Goal: Transaction & Acquisition: Purchase product/service

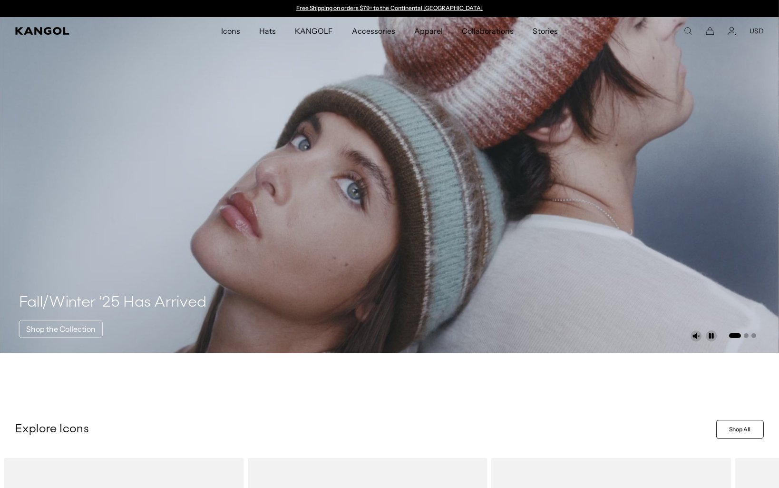
click at [690, 31] on icon "Search here" at bounding box center [688, 31] width 9 height 9
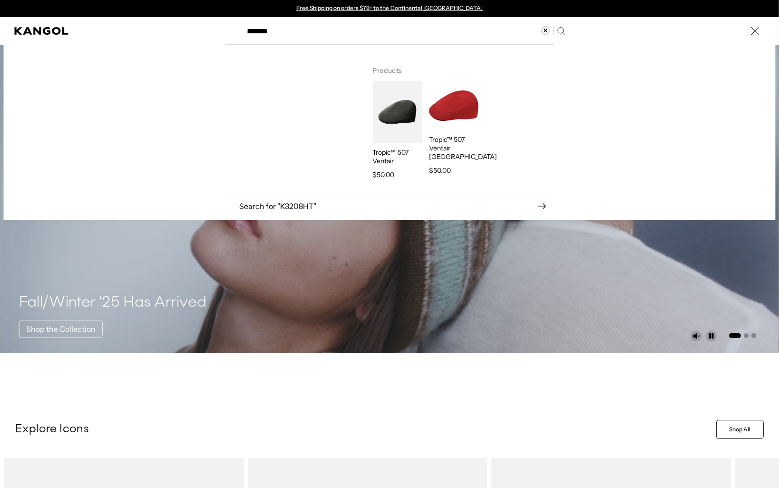
type input "*******"
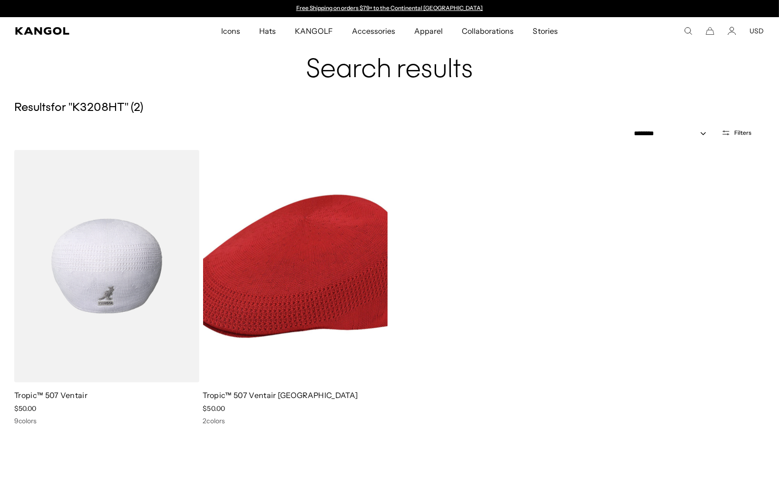
click at [101, 276] on img at bounding box center [106, 266] width 185 height 232
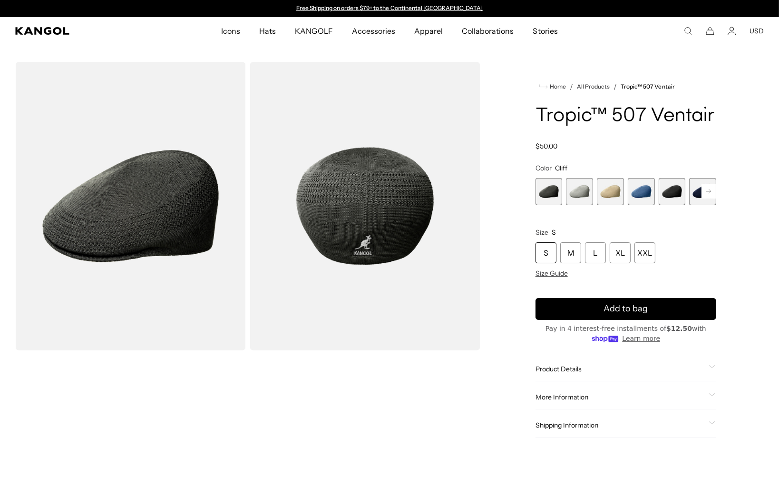
click at [553, 192] on span "1 of 9" at bounding box center [549, 191] width 27 height 27
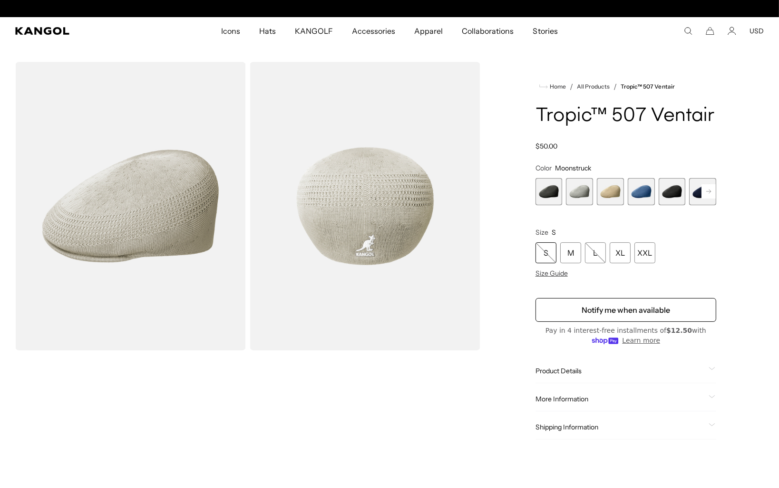
scroll to position [0, 196]
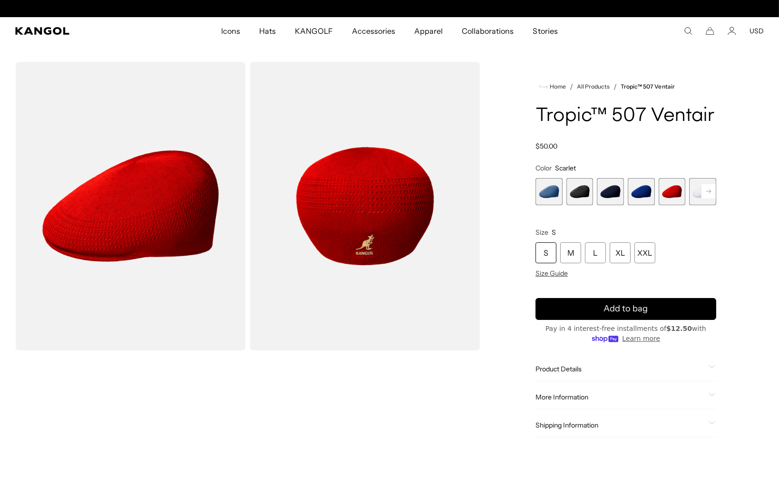
scroll to position [0, 196]
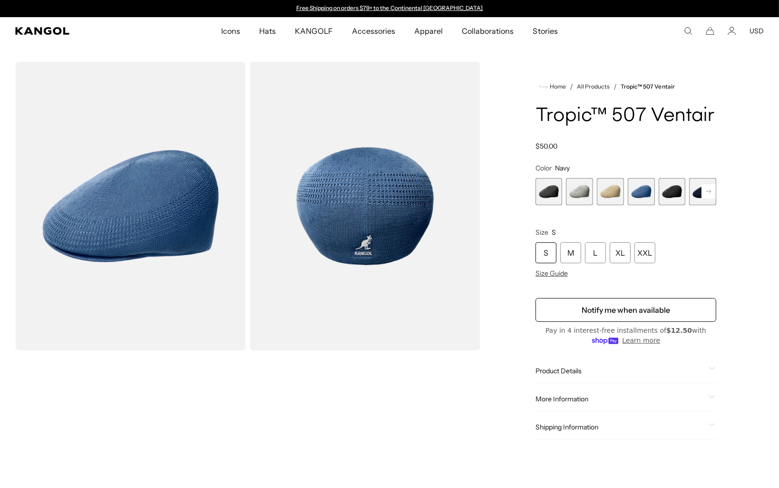
scroll to position [0, 92]
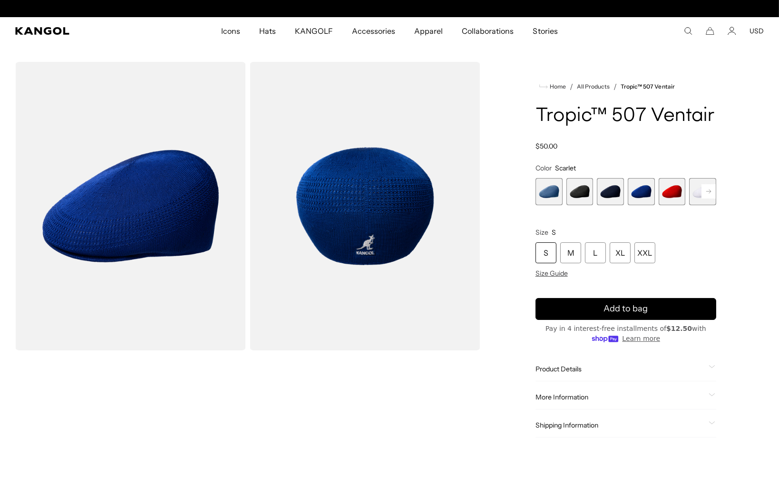
scroll to position [0, 196]
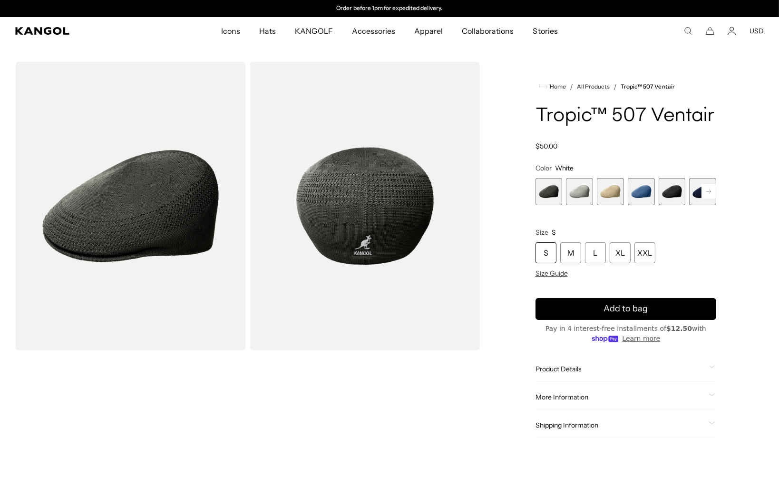
scroll to position [0, 92]
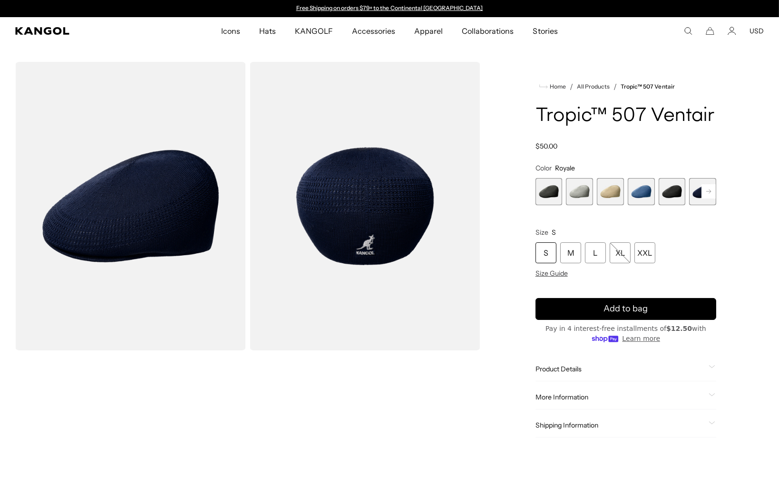
scroll to position [0, 92]
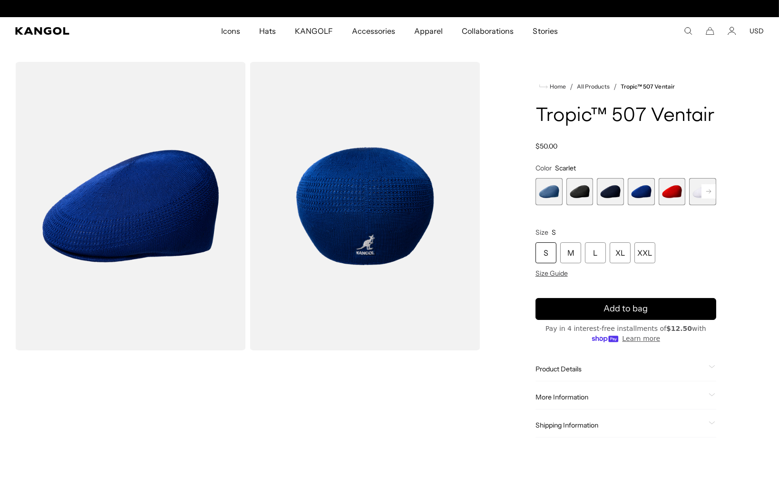
scroll to position [0, 196]
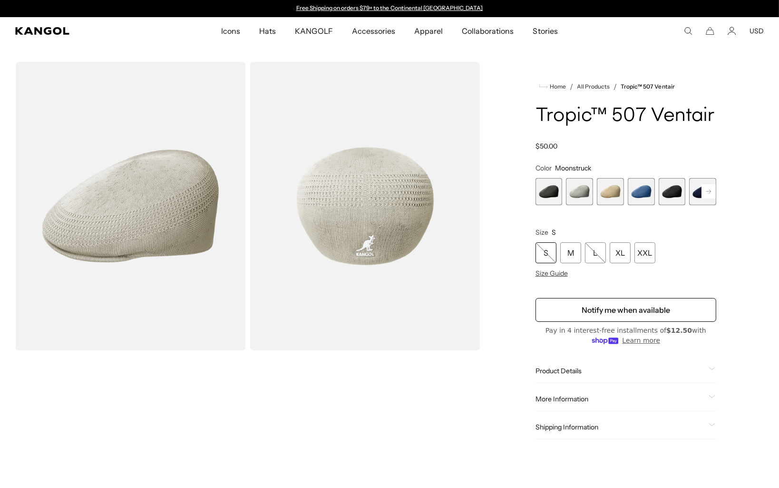
click at [637, 189] on span "4 of 9" at bounding box center [641, 191] width 27 height 27
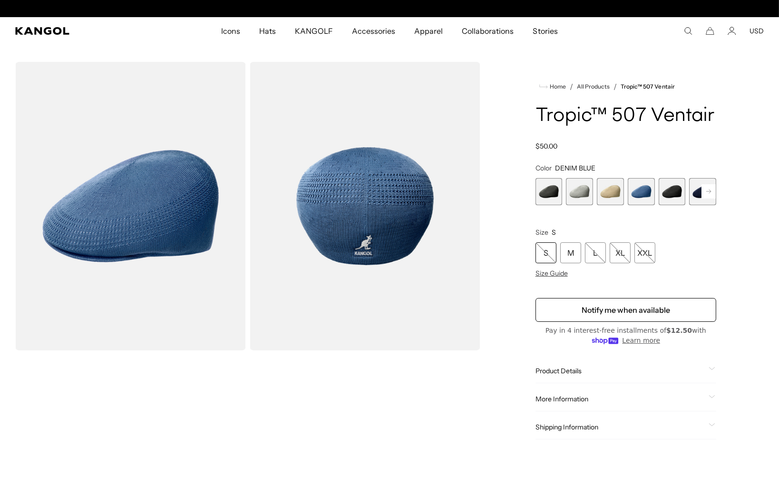
scroll to position [0, 196]
click at [538, 189] on span "1 of 9" at bounding box center [549, 191] width 27 height 27
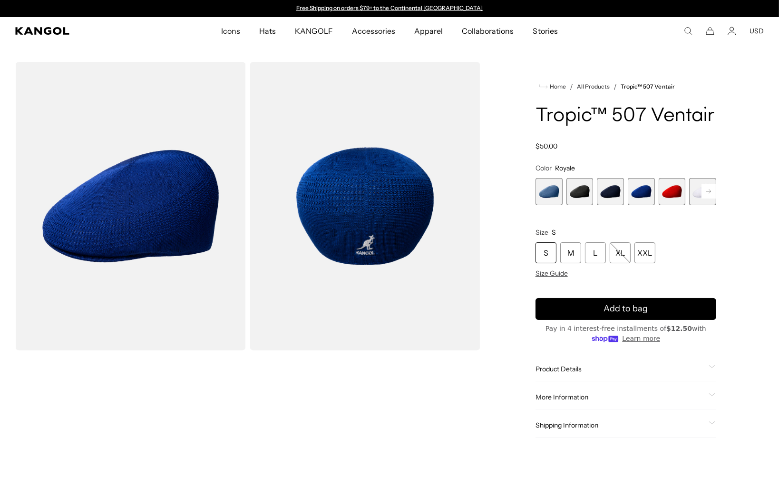
click at [670, 187] on span "8 of 9" at bounding box center [672, 191] width 27 height 27
